Goal: Find specific page/section: Find specific page/section

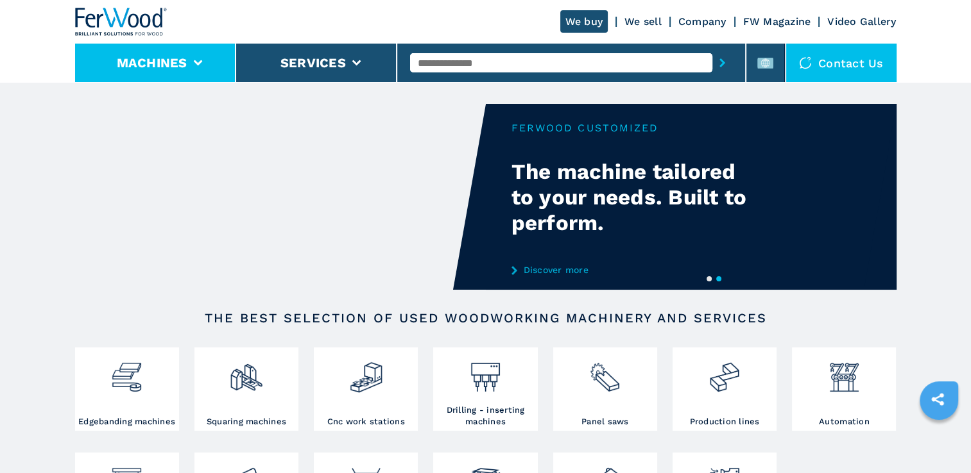
click at [139, 57] on button "Machines" at bounding box center [152, 62] width 71 height 15
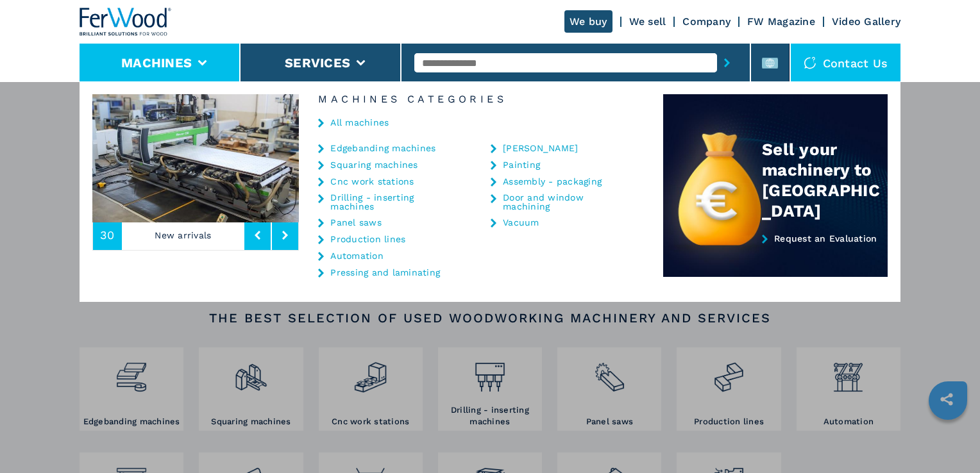
click at [370, 180] on link "Cnc work stations" at bounding box center [371, 181] width 83 height 9
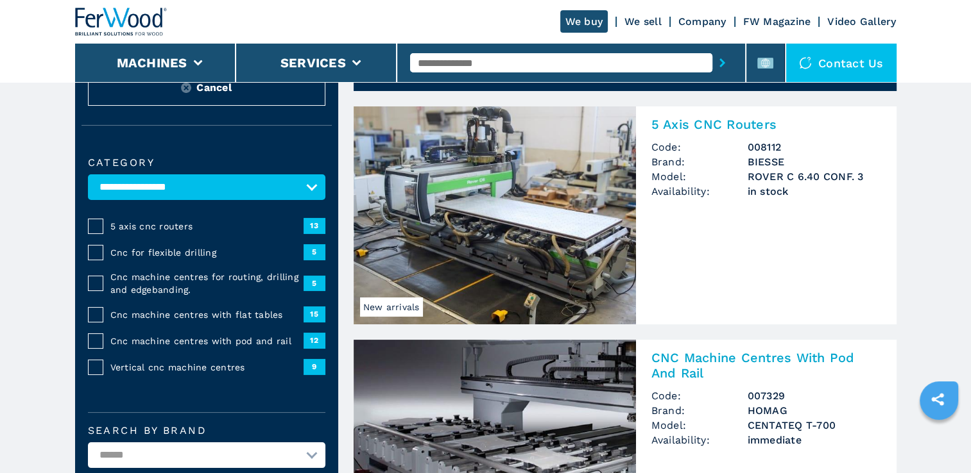
scroll to position [64, 0]
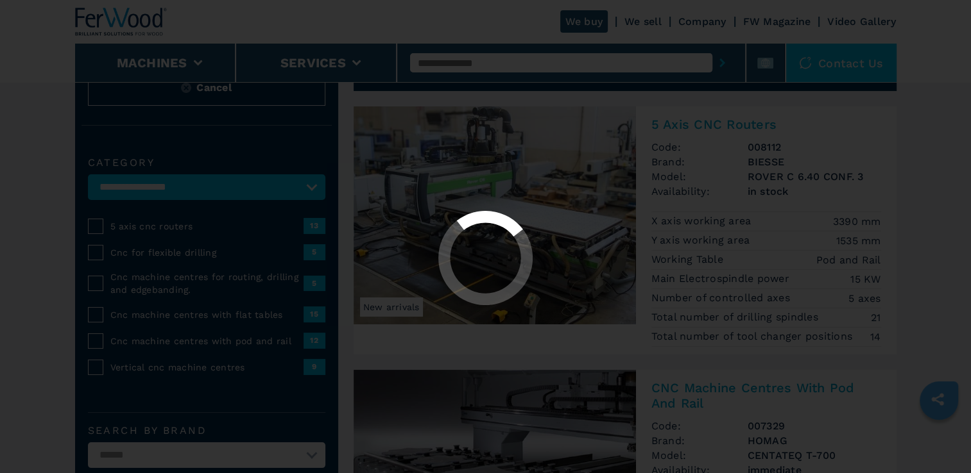
select select "**********"
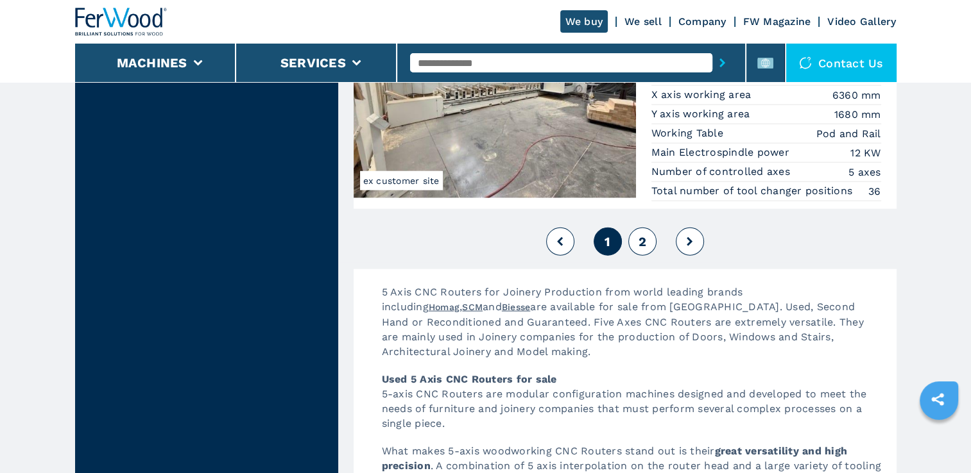
scroll to position [3207, 0]
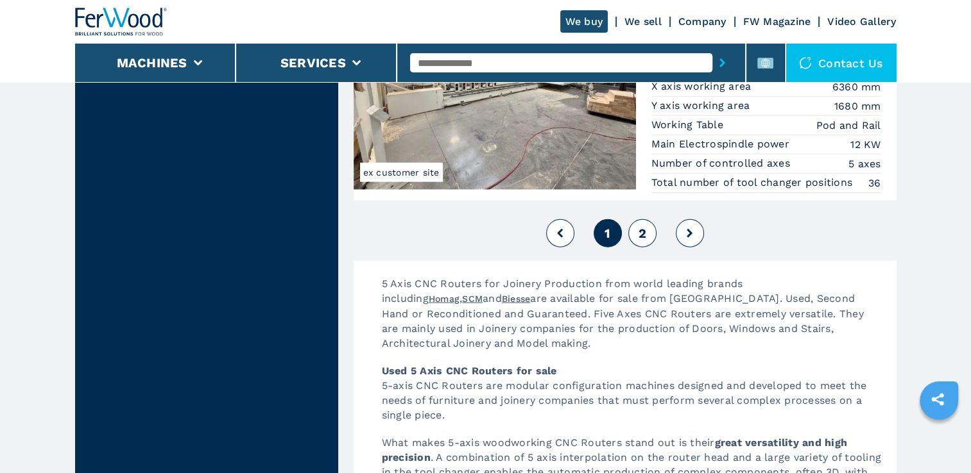
click at [643, 226] on span "2" at bounding box center [642, 233] width 8 height 15
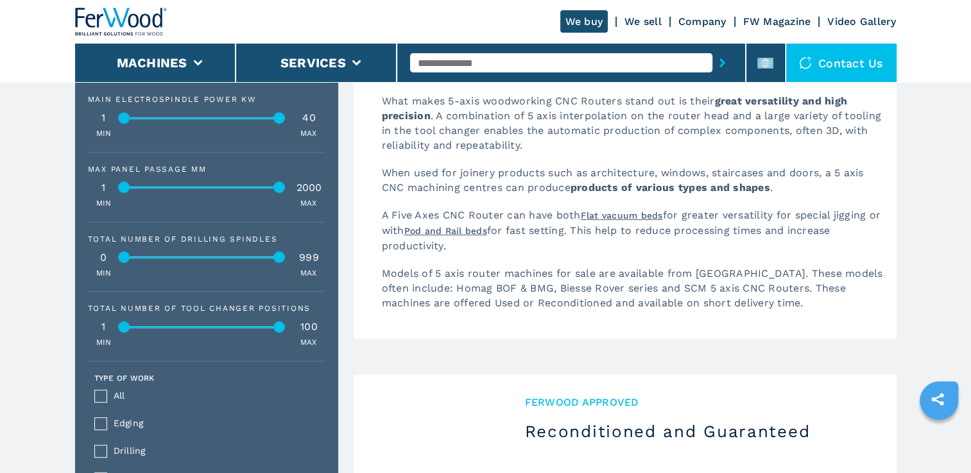
scroll to position [641, 0]
